Goal: Transaction & Acquisition: Purchase product/service

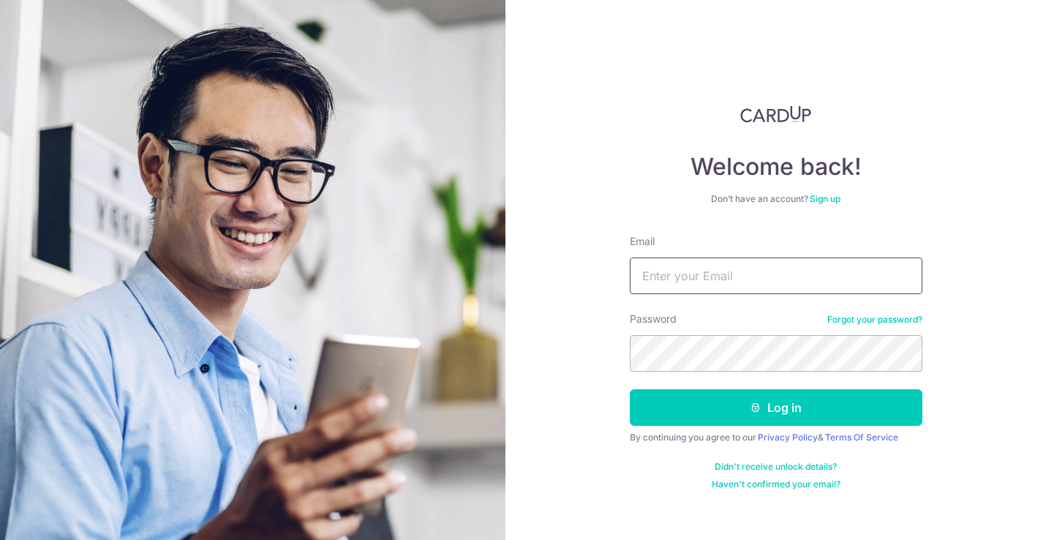
type input "[EMAIL_ADDRESS][DOMAIN_NAME]"
click at [776, 408] on button "Log in" at bounding box center [776, 407] width 293 height 37
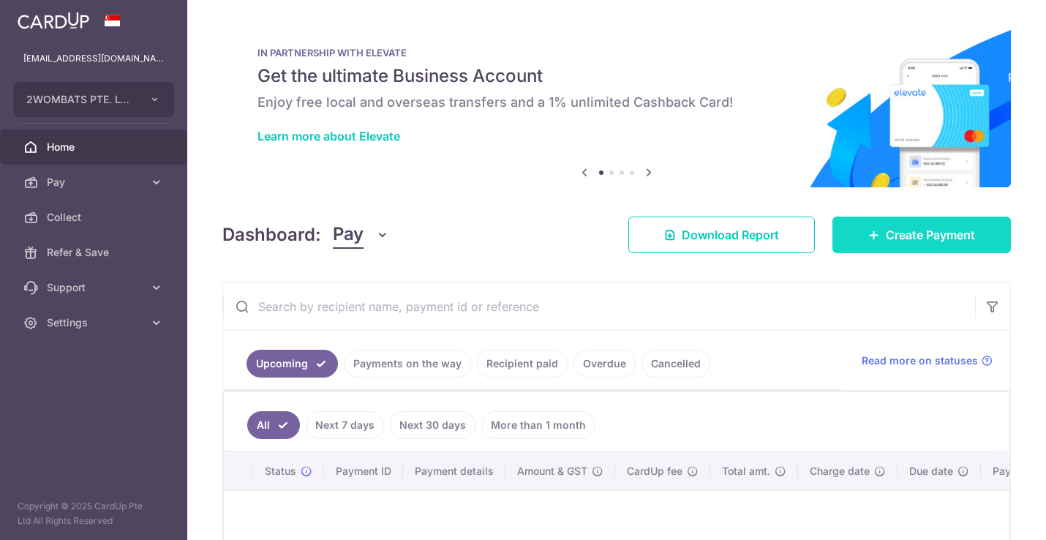
click at [870, 235] on icon at bounding box center [875, 235] width 12 height 12
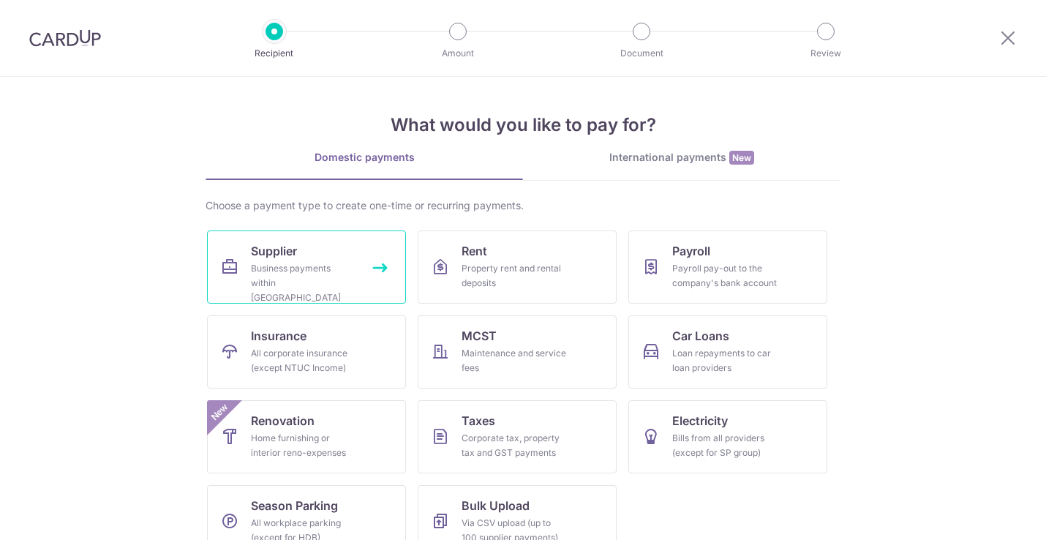
click at [273, 247] on span "Supplier" at bounding box center [274, 251] width 46 height 18
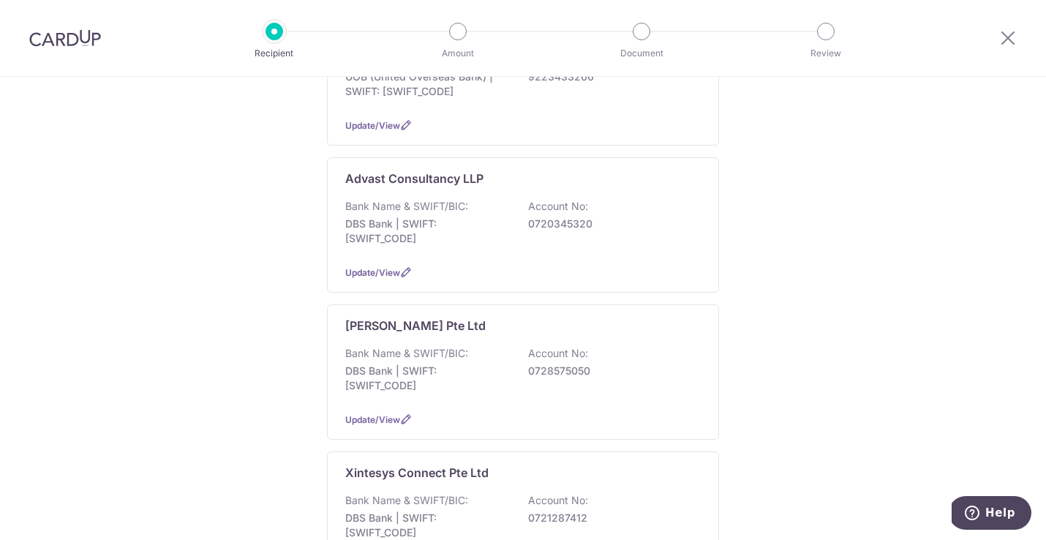
scroll to position [315, 0]
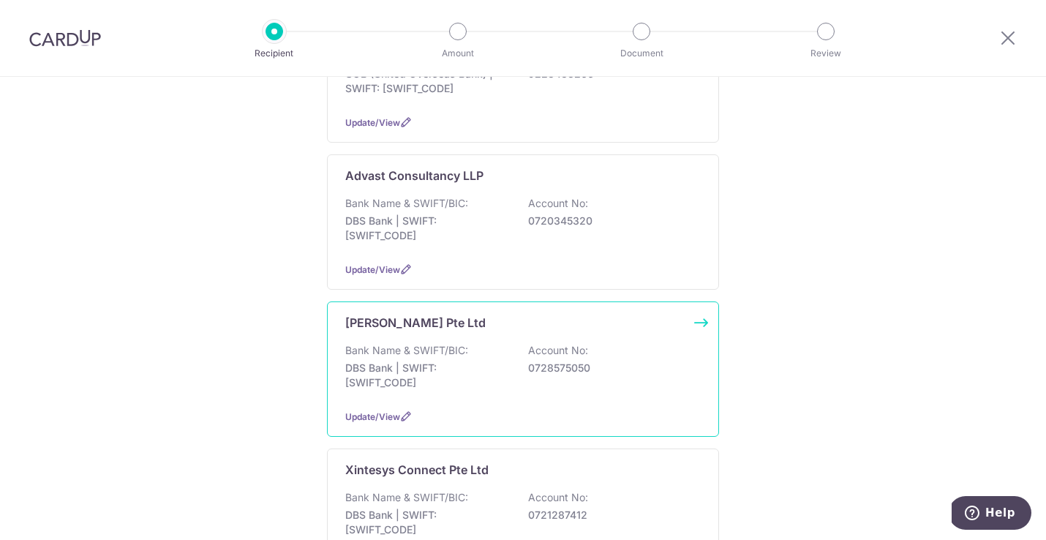
click at [421, 343] on p "Bank Name & SWIFT/BIC:" at bounding box center [406, 350] width 123 height 15
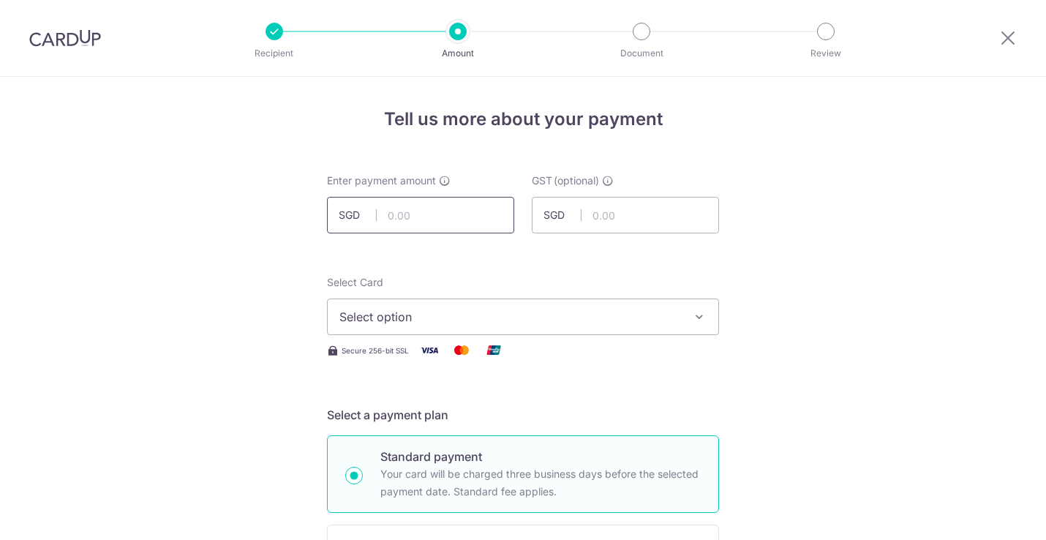
click at [425, 221] on input "text" at bounding box center [420, 215] width 187 height 37
type input "1,439.79"
click at [367, 317] on span "Select option" at bounding box center [510, 317] width 341 height 18
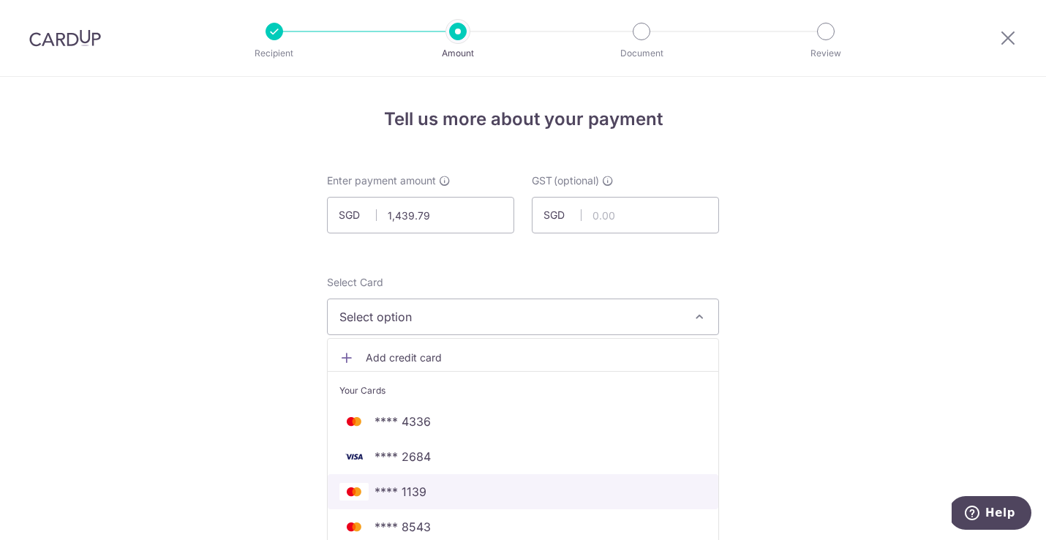
click at [428, 495] on span "**** 1139" at bounding box center [523, 492] width 367 height 18
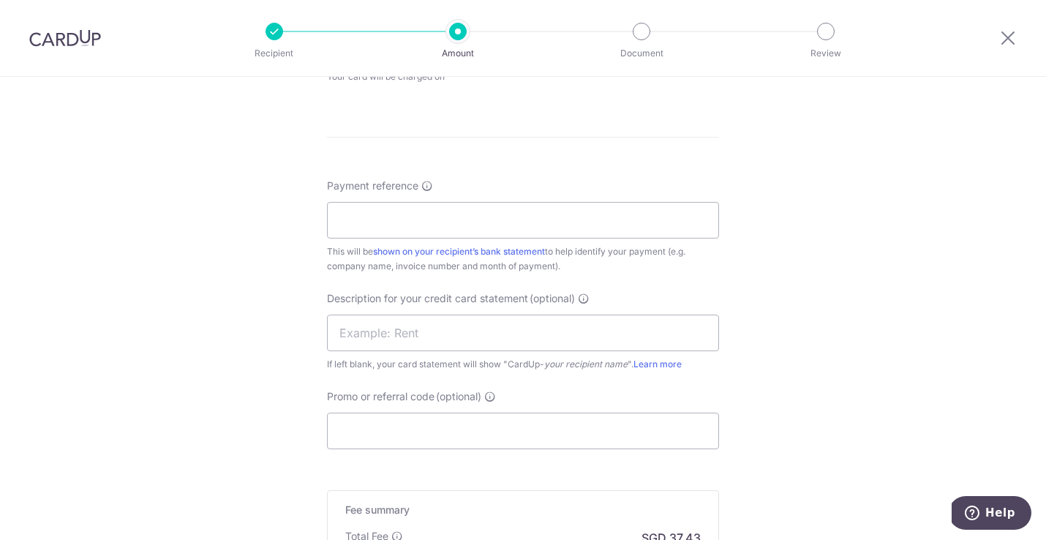
scroll to position [756, 0]
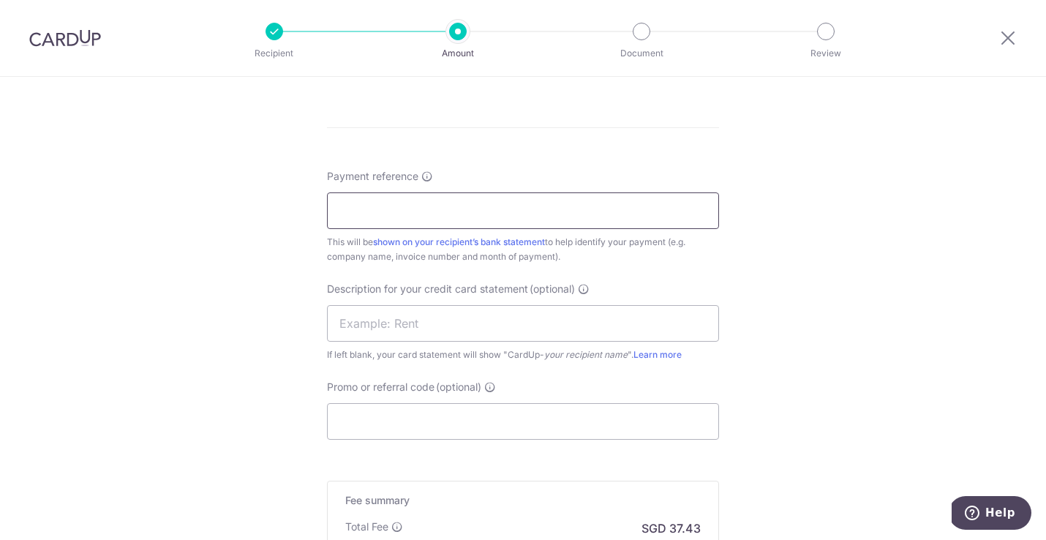
click at [351, 214] on input "Payment reference" at bounding box center [523, 210] width 392 height 37
type input "Hubers SOA FINAL"
click at [345, 320] on input "text" at bounding box center [523, 323] width 392 height 37
type input "G"
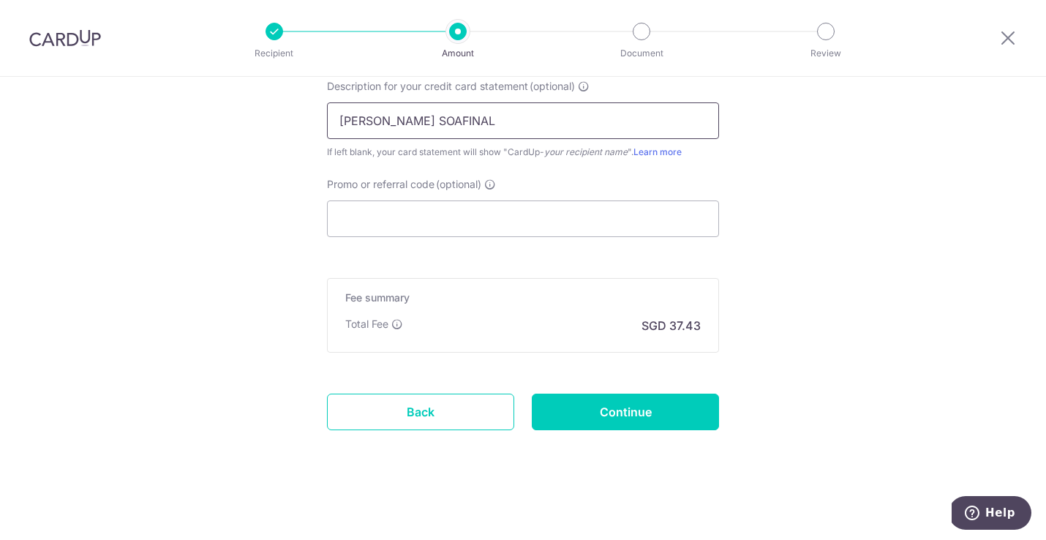
scroll to position [959, 0]
type input "HUBERS SOAFINAL"
click at [561, 402] on input "Continue" at bounding box center [625, 412] width 187 height 37
type input "Create Schedule"
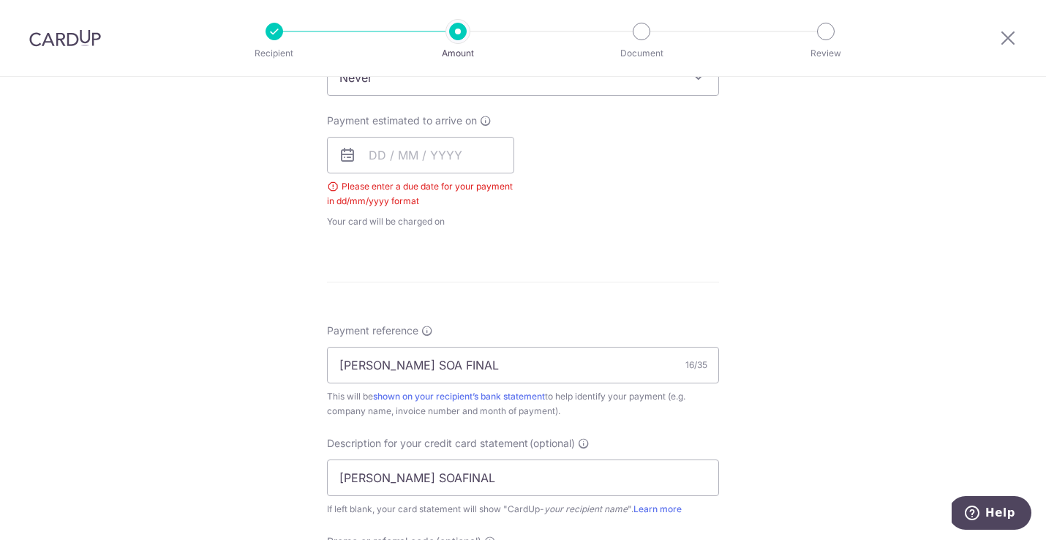
scroll to position [547, 0]
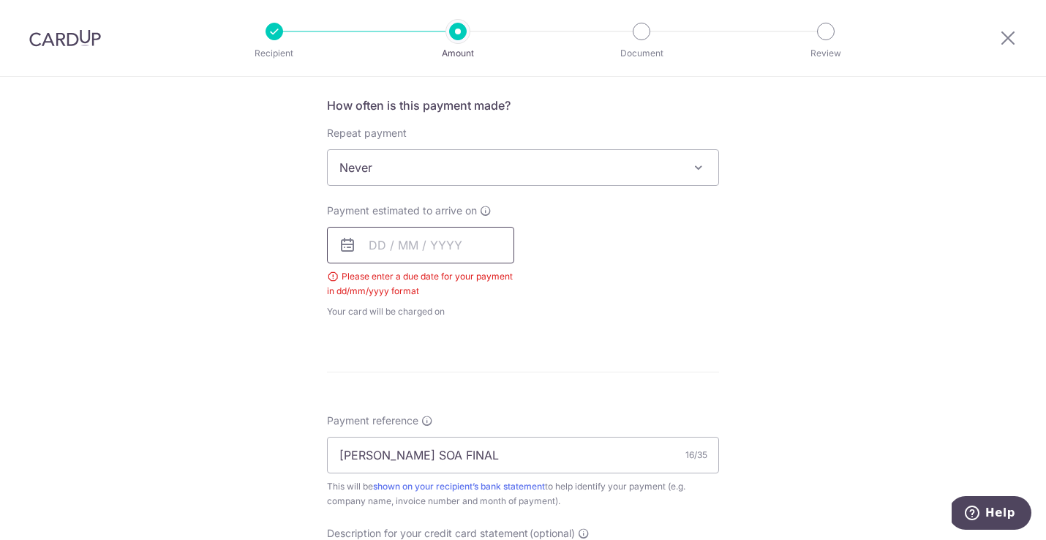
click at [370, 241] on input "text" at bounding box center [420, 245] width 187 height 37
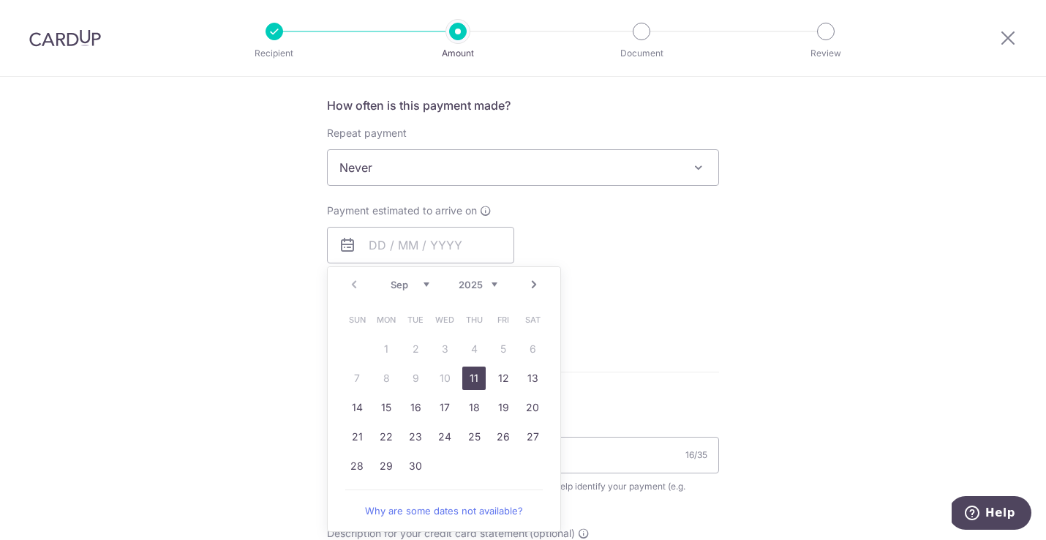
click at [469, 384] on link "11" at bounding box center [473, 378] width 23 height 23
type input "[DATE]"
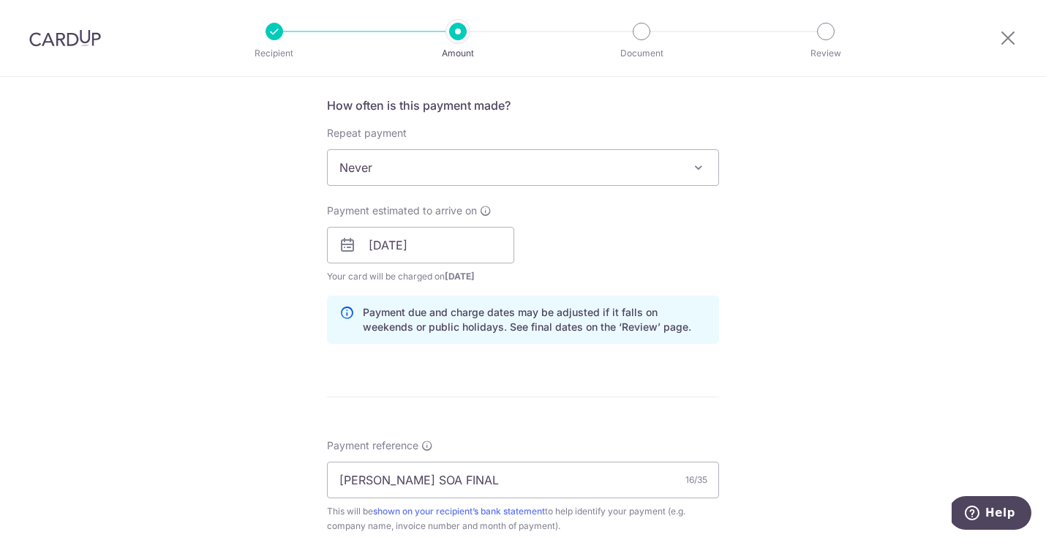
click at [228, 358] on div "Tell us more about your payment Enter payment amount SGD 1,439.79 1439.79 GST (…" at bounding box center [523, 271] width 1046 height 1482
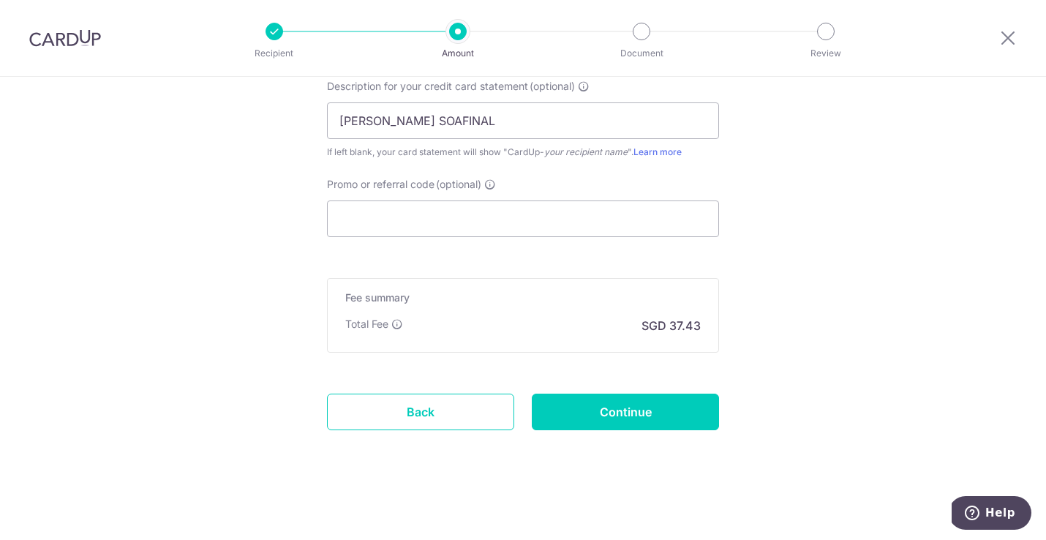
scroll to position [1019, 0]
click at [591, 412] on input "Continue" at bounding box center [625, 412] width 187 height 37
type input "Create Schedule"
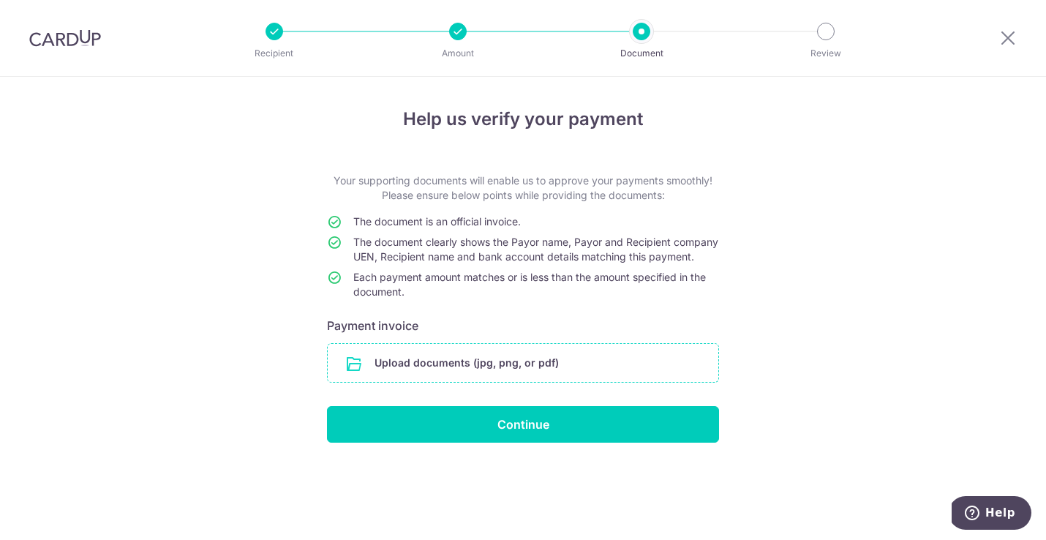
click at [400, 370] on input "file" at bounding box center [523, 363] width 391 height 38
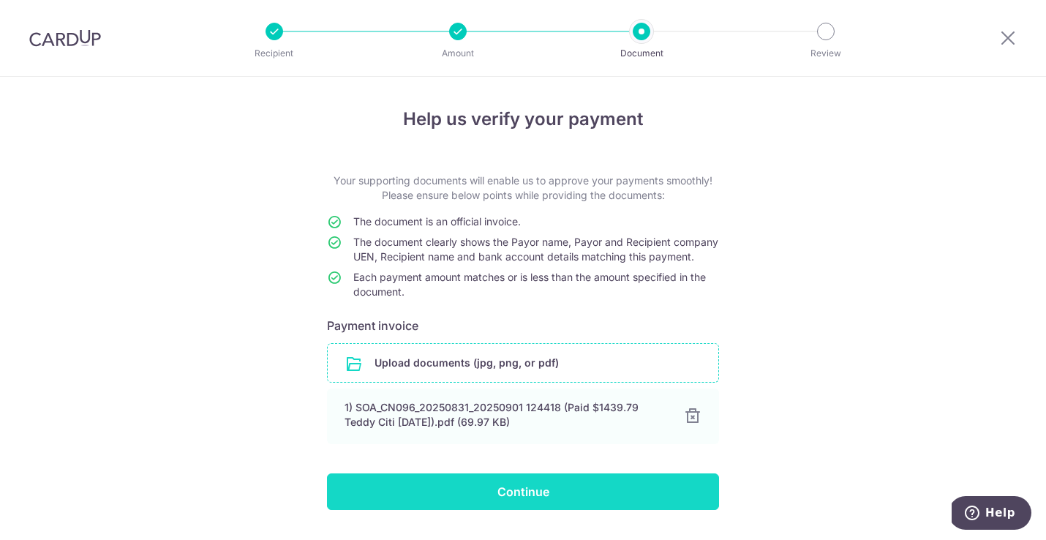
click at [624, 510] on input "Continue" at bounding box center [523, 491] width 392 height 37
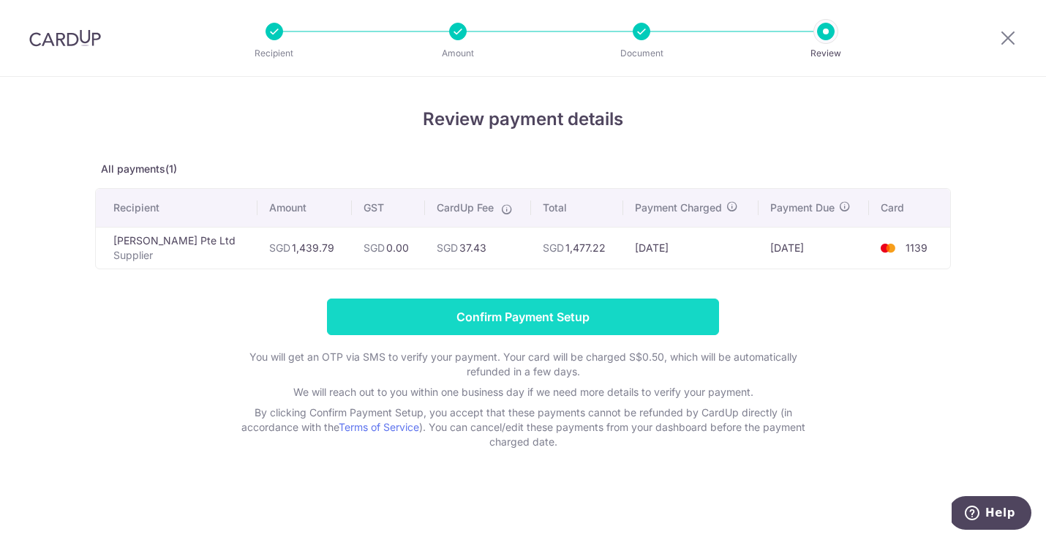
click at [523, 323] on input "Confirm Payment Setup" at bounding box center [523, 317] width 392 height 37
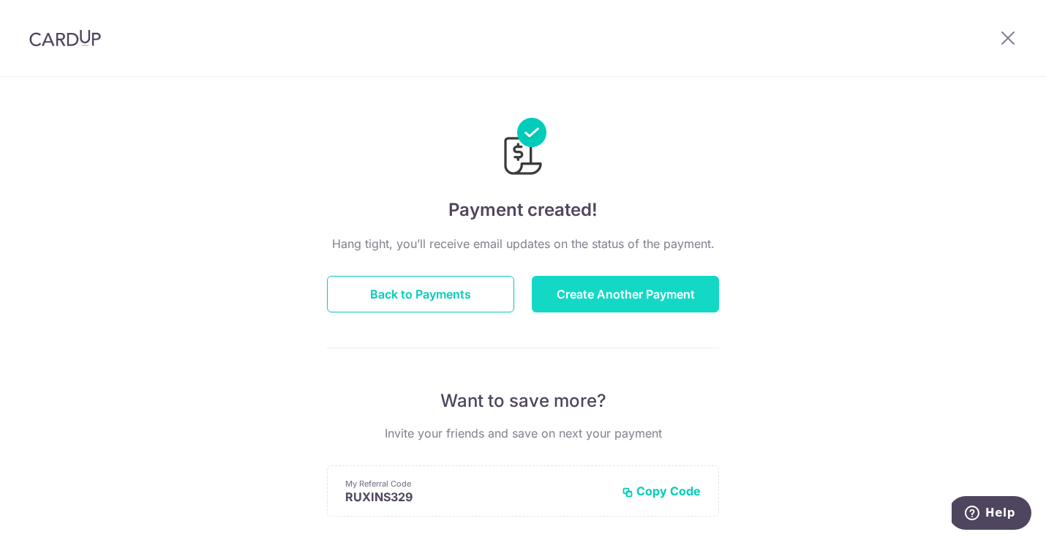
scroll to position [1, 0]
click at [632, 297] on button "Create Another Payment" at bounding box center [625, 293] width 187 height 37
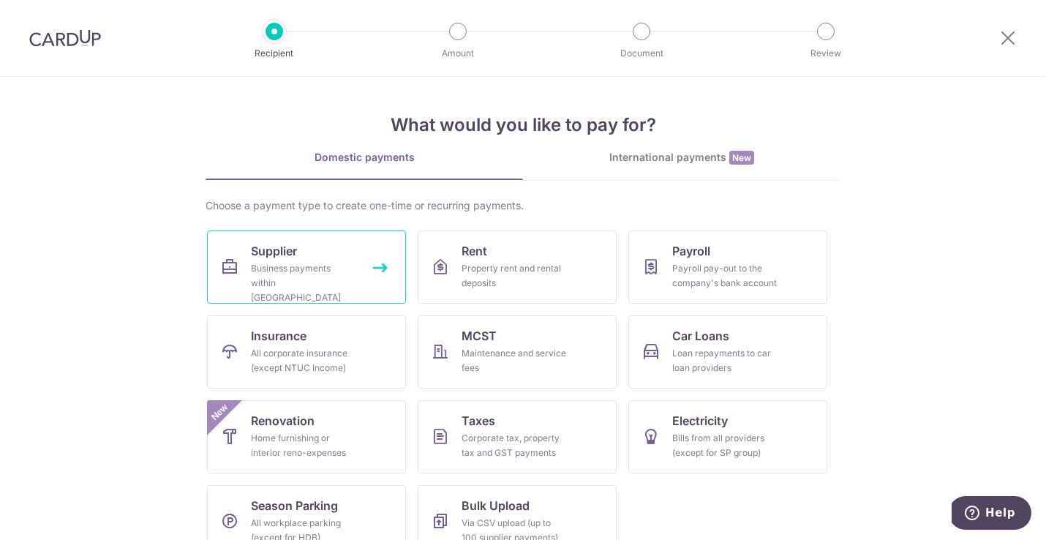
click at [280, 264] on div "Business payments within [GEOGRAPHIC_DATA]" at bounding box center [303, 283] width 105 height 44
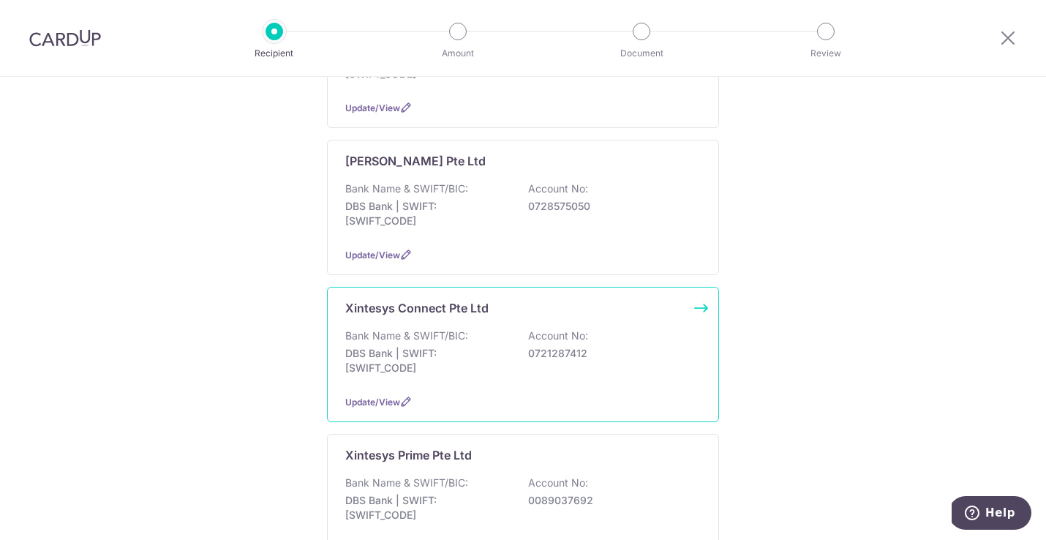
scroll to position [479, 0]
click at [394, 309] on div "Xintesys Connect Pte Ltd Bank Name & SWIFT/BIC: DBS Bank | SWIFT: DBSSSGSGXXX A…" at bounding box center [523, 352] width 392 height 135
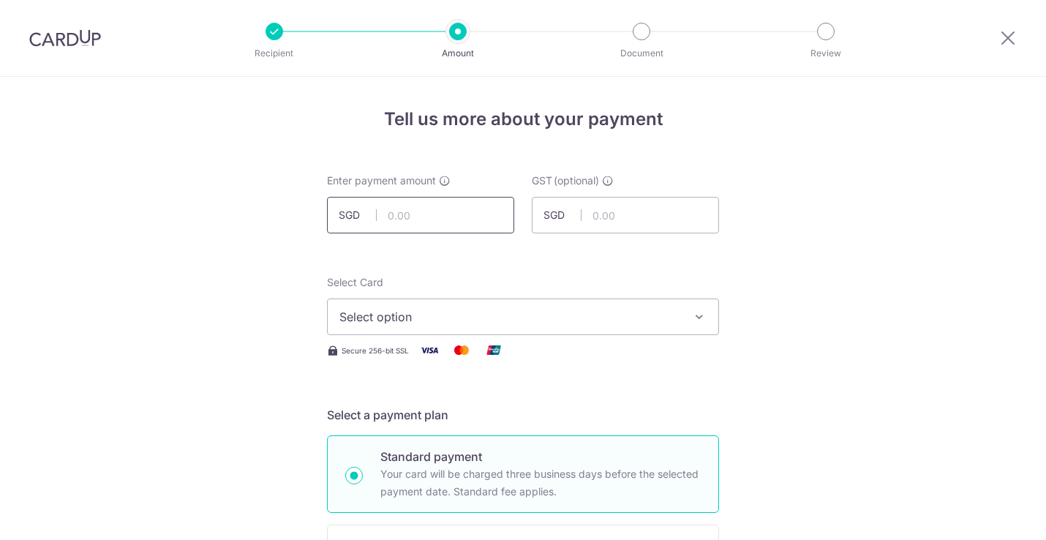
click at [402, 212] on input "text" at bounding box center [420, 215] width 187 height 37
type input "12,800.00"
click at [359, 310] on span "Select option" at bounding box center [510, 317] width 341 height 18
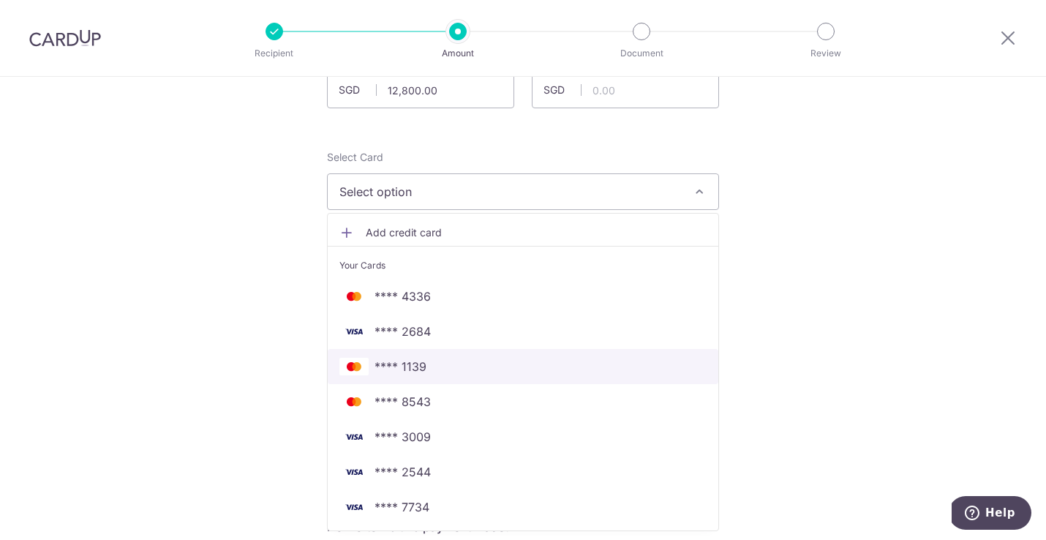
click at [394, 370] on span "**** 1139" at bounding box center [401, 367] width 52 height 18
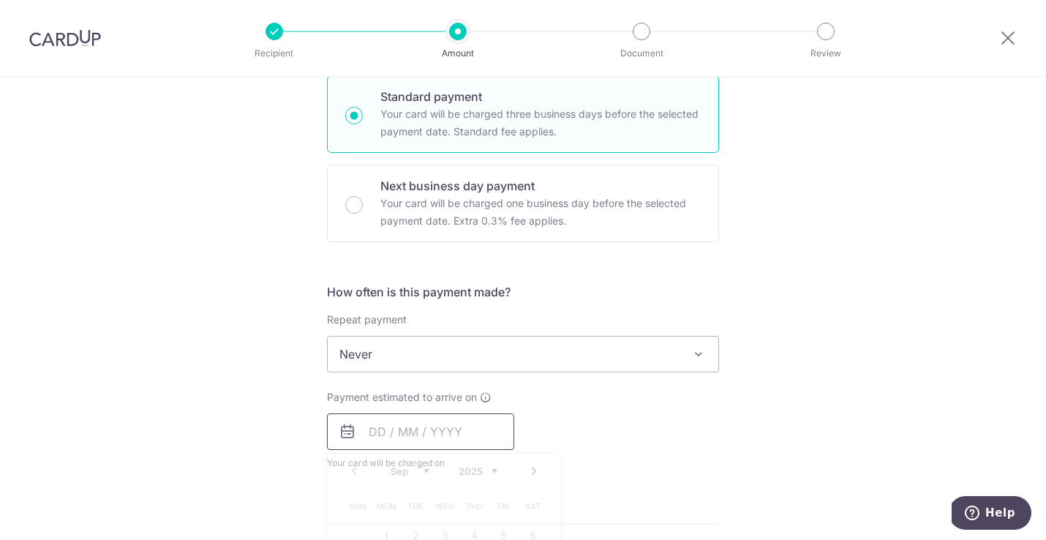
click at [371, 428] on input "text" at bounding box center [420, 431] width 187 height 37
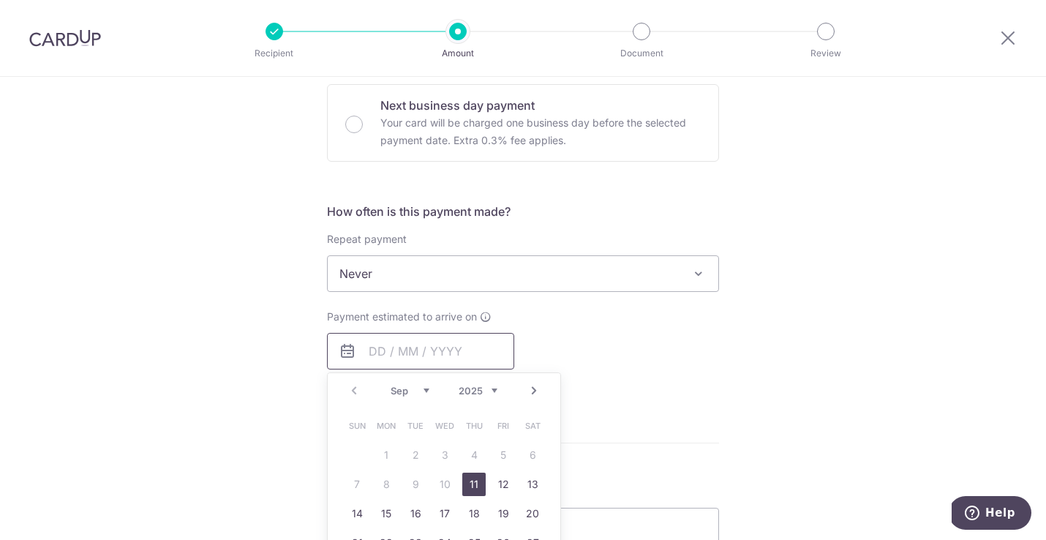
scroll to position [450, 0]
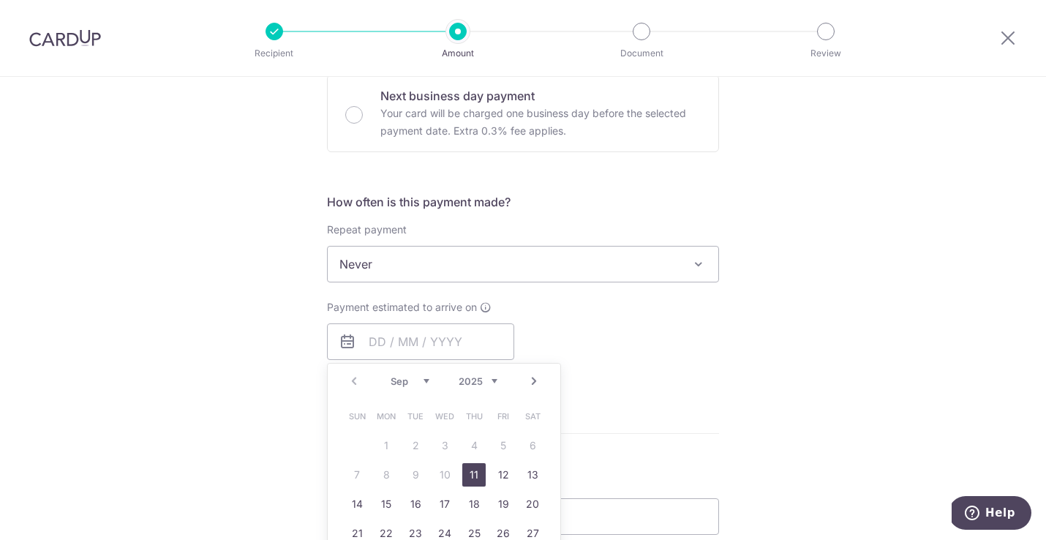
click at [471, 469] on link "11" at bounding box center [473, 474] width 23 height 23
type input "[DATE]"
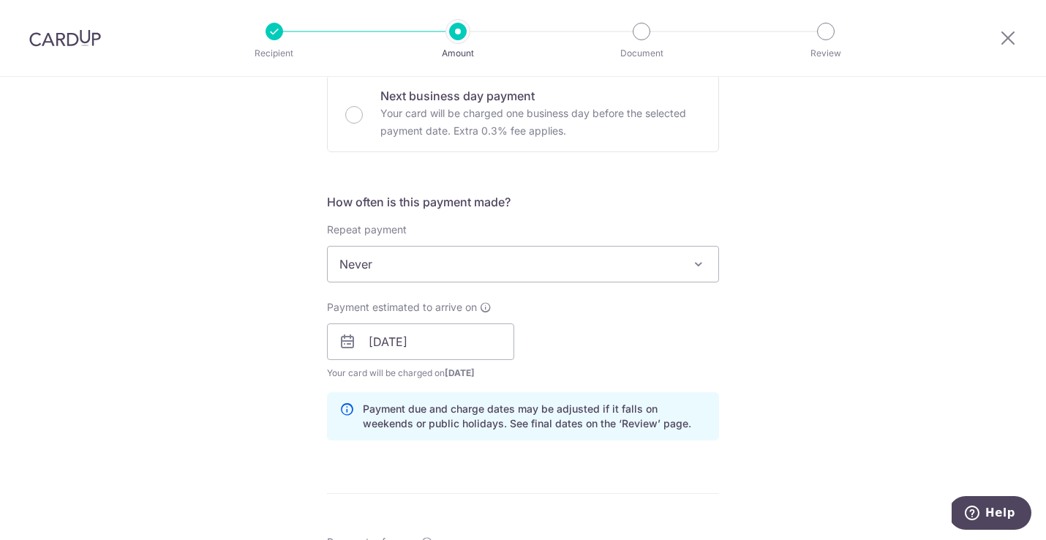
click at [181, 340] on div "Tell us more about your payment Enter payment amount SGD 12,800.00 12800.00 GST…" at bounding box center [523, 368] width 1046 height 1482
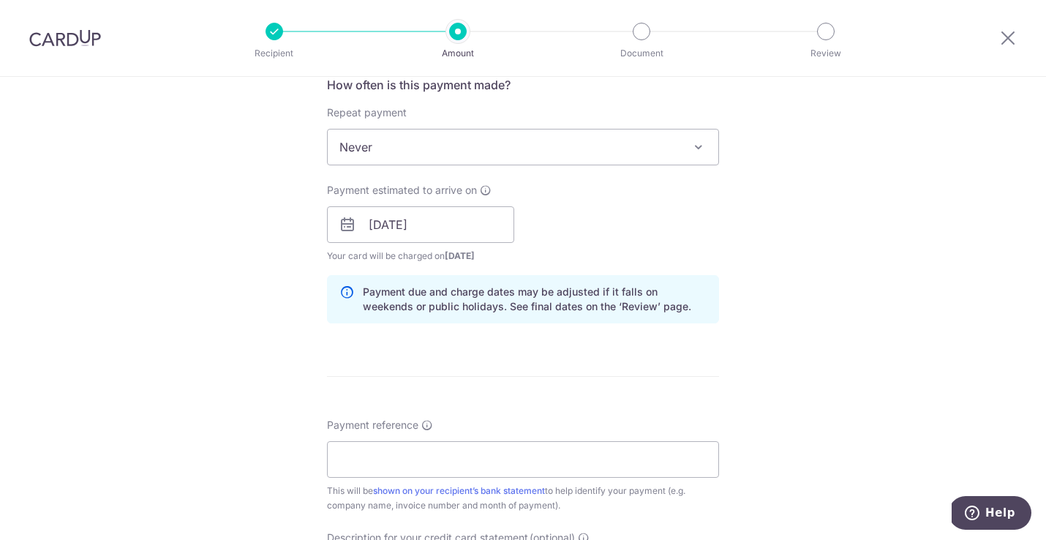
scroll to position [689, 0]
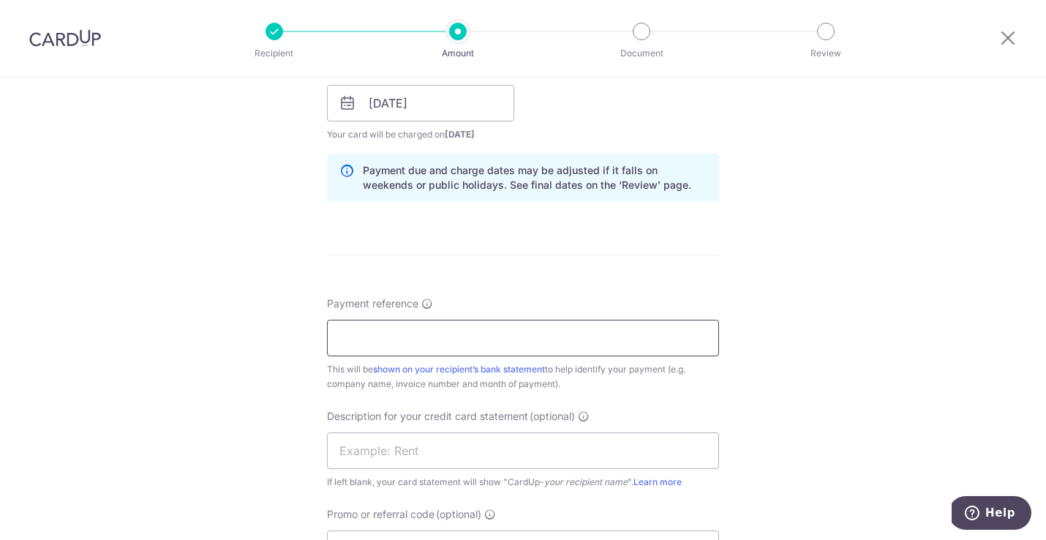
click at [360, 342] on input "Payment reference" at bounding box center [523, 338] width 392 height 37
paste input "XTCN-T-2025-026"
drag, startPoint x: 360, startPoint y: 342, endPoint x: 214, endPoint y: 326, distance: 146.5
click at [214, 326] on div "Tell us more about your payment Enter payment amount SGD 12,800.00 12800.00 GST…" at bounding box center [523, 129] width 1046 height 1482
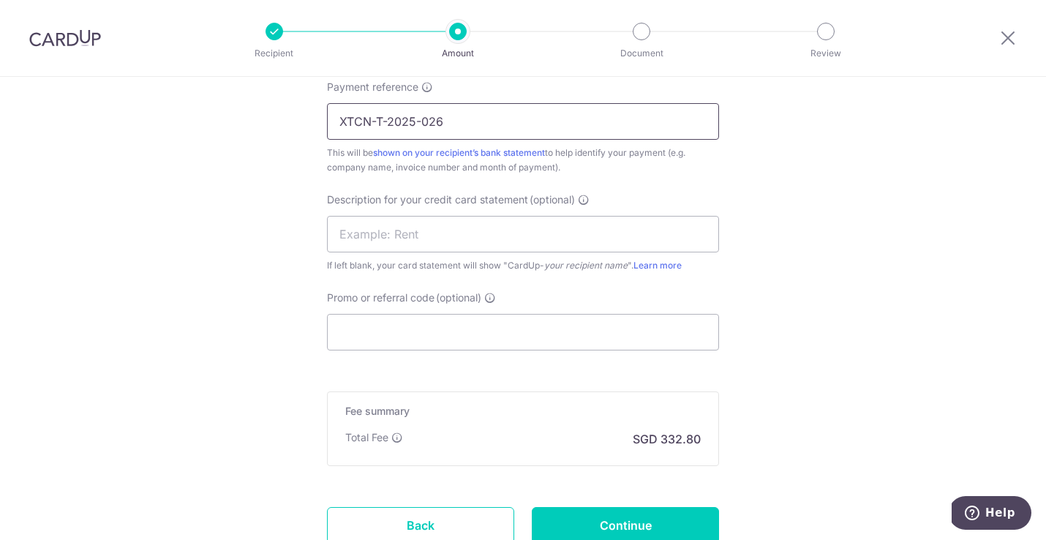
scroll to position [936, 0]
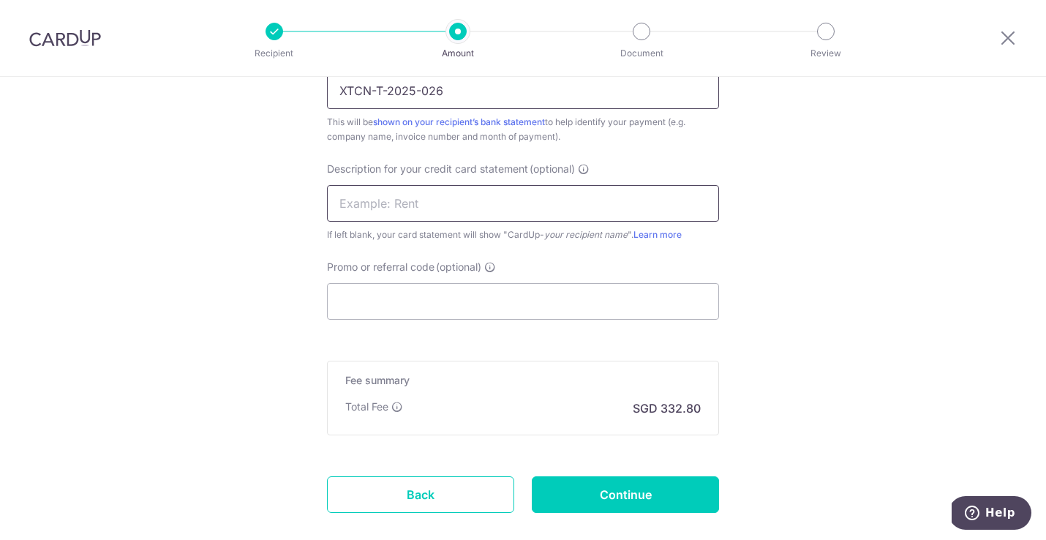
type input "XTCN-T-2025-026"
click at [380, 202] on input "text" at bounding box center [523, 203] width 392 height 37
paste input "XTCN-T-2025-026"
drag, startPoint x: 373, startPoint y: 202, endPoint x: 403, endPoint y: 222, distance: 36.3
click at [373, 203] on input "XTCN-T-2025-026" at bounding box center [523, 203] width 392 height 37
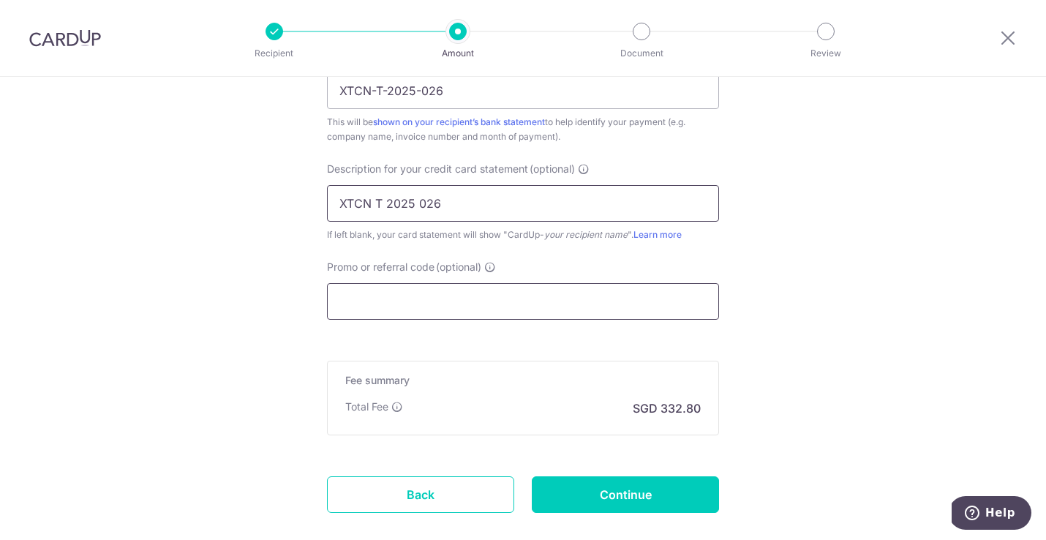
type input "XTCN T 2025 026"
click at [375, 305] on input "Promo or referral code (optional)" at bounding box center [523, 301] width 392 height 37
click at [595, 483] on input "Continue" at bounding box center [625, 494] width 187 height 37
type input "Create Schedule"
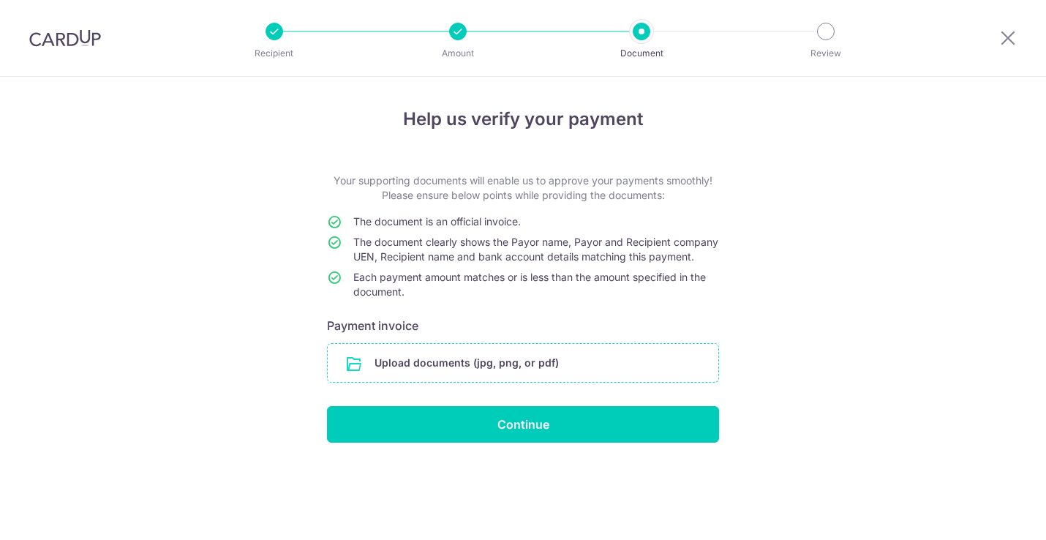
click at [402, 375] on input "file" at bounding box center [523, 363] width 391 height 38
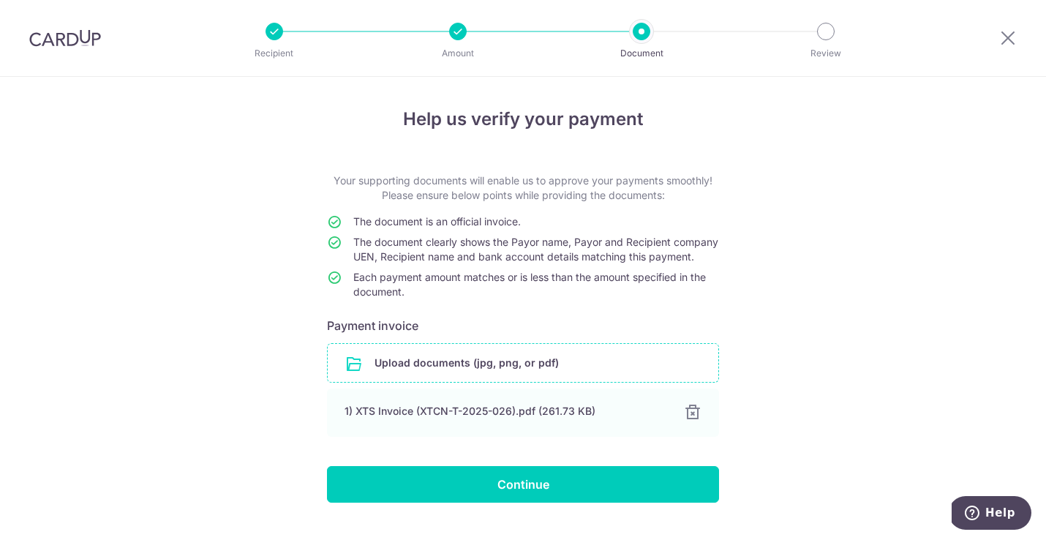
click at [528, 495] on input "Continue" at bounding box center [523, 484] width 392 height 37
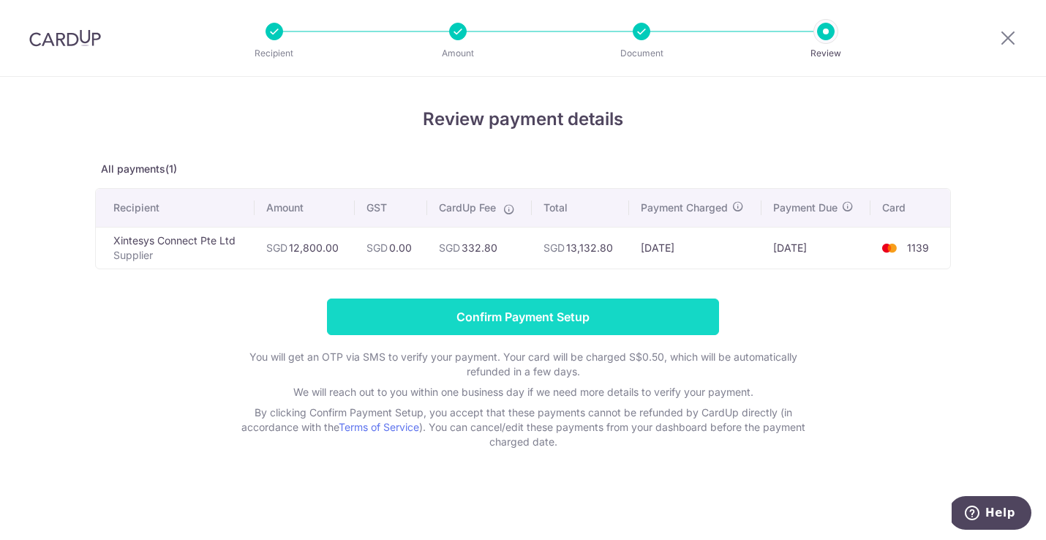
click at [404, 313] on input "Confirm Payment Setup" at bounding box center [523, 317] width 392 height 37
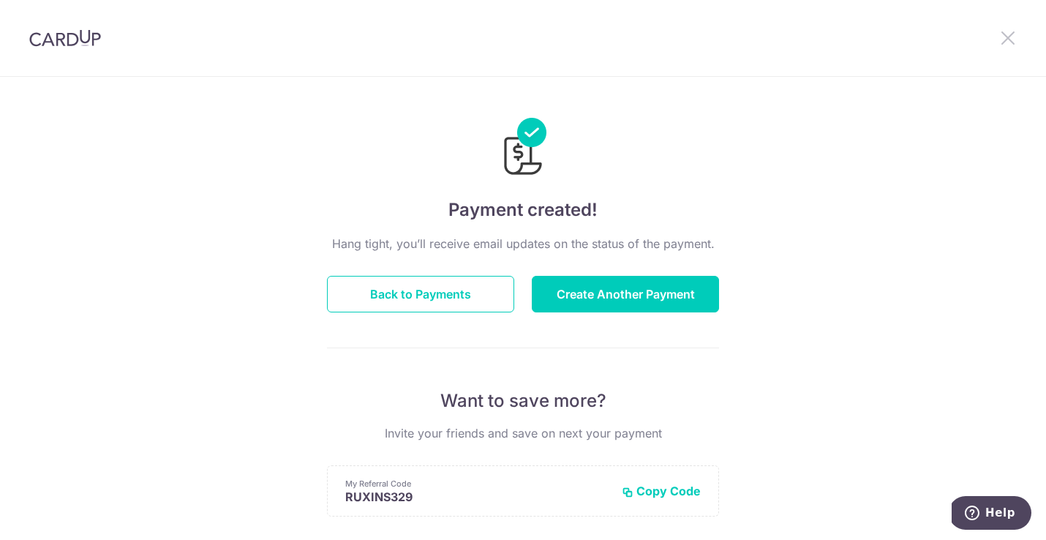
click at [1006, 34] on icon at bounding box center [1009, 38] width 18 height 18
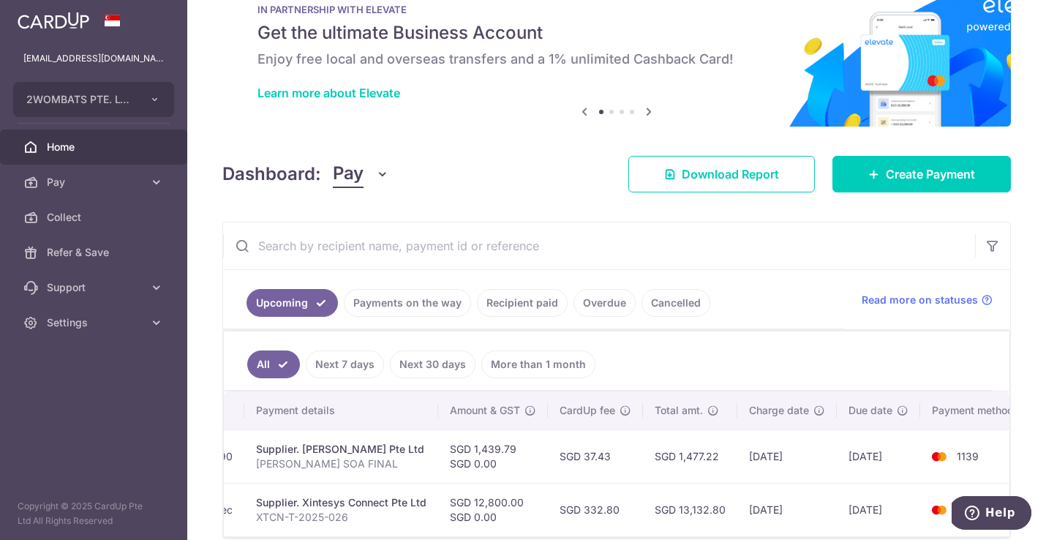
scroll to position [0, 277]
